Goal: Learn about a topic

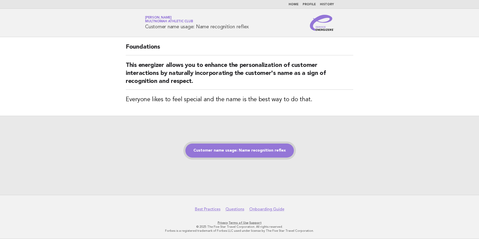
click at [229, 152] on link "Customer name usage: Name recognition reflex" at bounding box center [239, 151] width 108 height 14
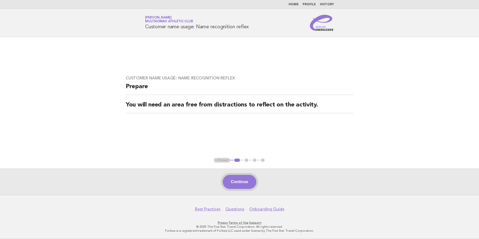
click at [240, 183] on button "Continue" at bounding box center [239, 182] width 33 height 14
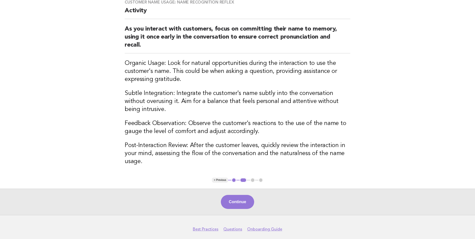
scroll to position [50, 0]
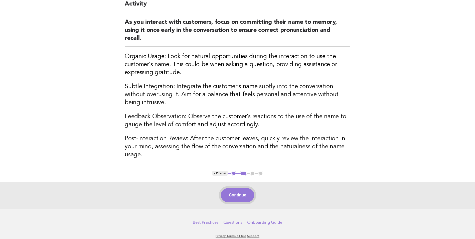
click at [239, 188] on button "Continue" at bounding box center [237, 195] width 33 height 14
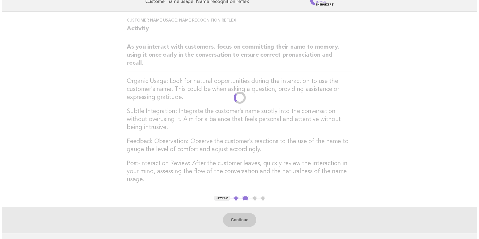
scroll to position [0, 0]
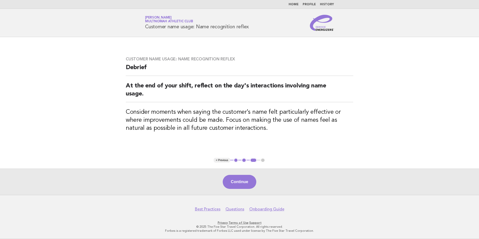
drag, startPoint x: 243, startPoint y: 185, endPoint x: 74, endPoint y: 148, distance: 172.7
click at [242, 185] on button "Continue" at bounding box center [239, 182] width 33 height 14
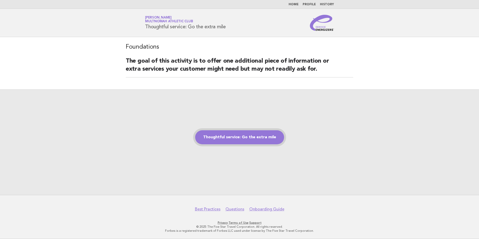
drag, startPoint x: 240, startPoint y: 137, endPoint x: 231, endPoint y: 138, distance: 9.3
click at [240, 137] on link "Thoughtful service: Go the extra mile" at bounding box center [239, 137] width 89 height 14
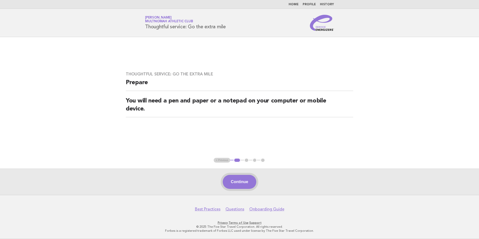
click at [236, 177] on button "Continue" at bounding box center [239, 182] width 33 height 14
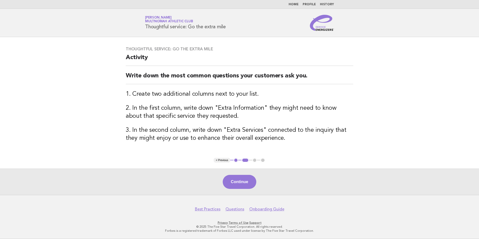
click at [236, 177] on button "Continue" at bounding box center [239, 182] width 33 height 14
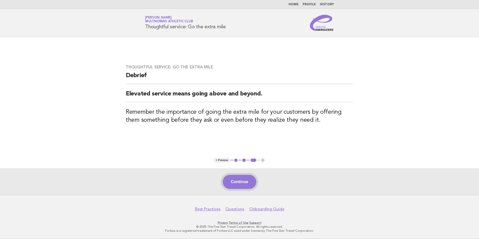
click at [248, 179] on button "Continue" at bounding box center [239, 182] width 33 height 14
